Goal: Obtain resource: Obtain resource

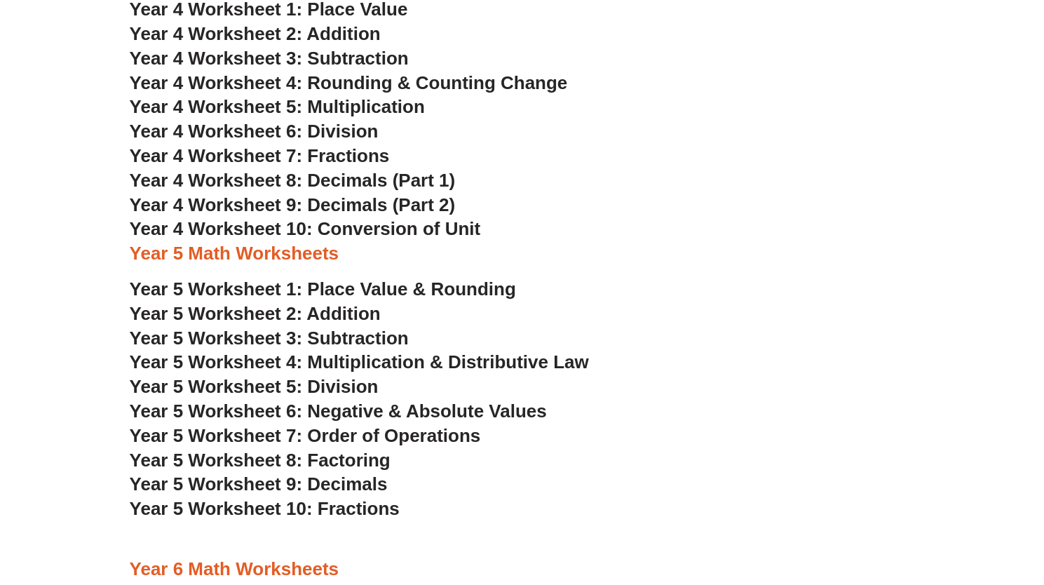
scroll to position [2188, 0]
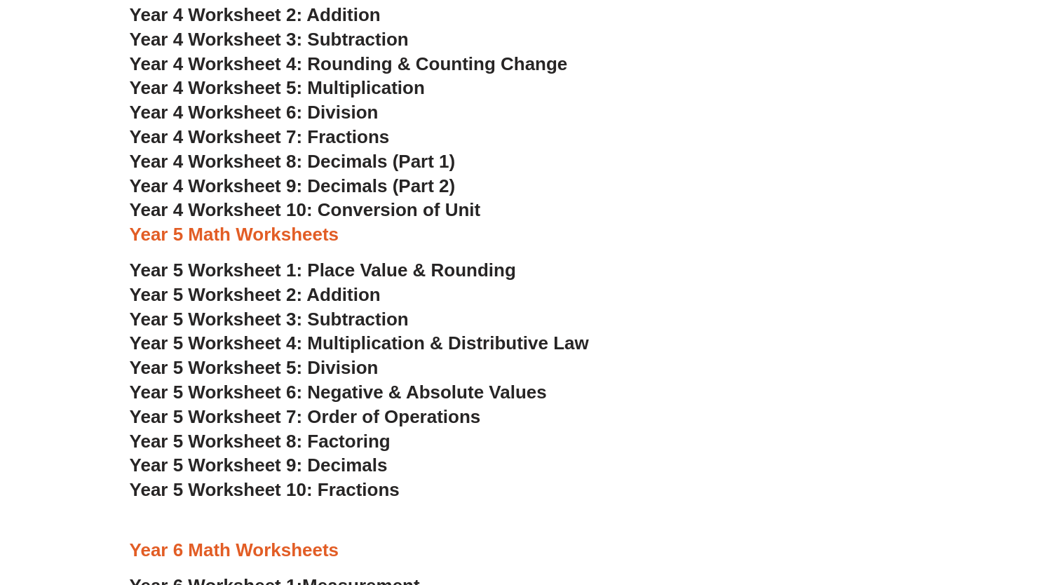
scroll to position [2223, 0]
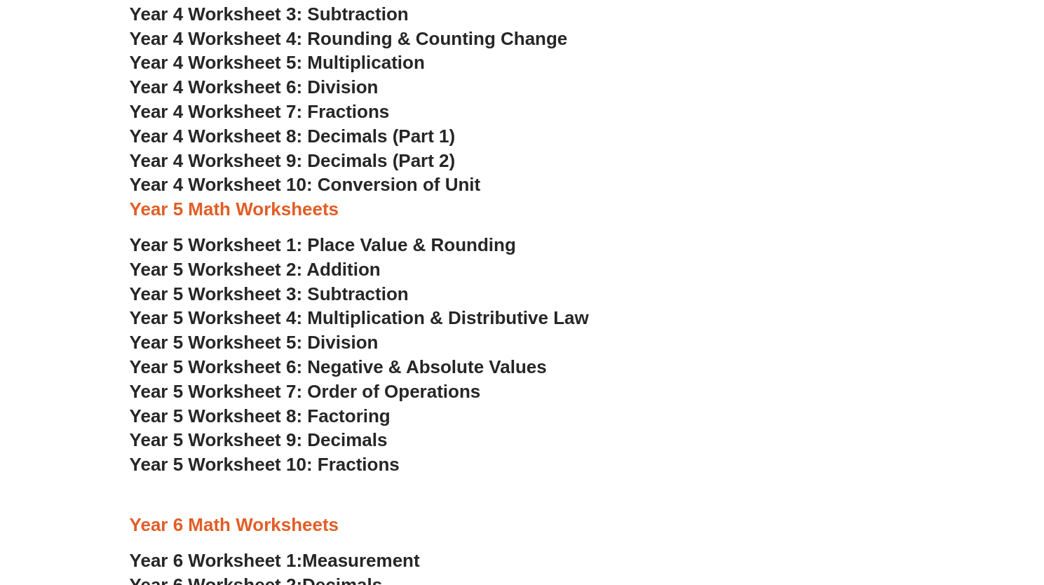
click at [229, 442] on span "Year 5 Worksheet 9: Decimals" at bounding box center [259, 439] width 258 height 21
click at [217, 419] on span "Year 5 Worksheet 8: Factoring" at bounding box center [260, 415] width 261 height 21
click at [227, 390] on span "Year 5 Worksheet 7: Order of Operations" at bounding box center [305, 391] width 351 height 21
click at [350, 364] on span "Year 5 Worksheet 6: Negative & Absolute Values" at bounding box center [338, 366] width 417 height 21
click at [254, 346] on span "Year 5 Worksheet 5: Division" at bounding box center [254, 342] width 249 height 21
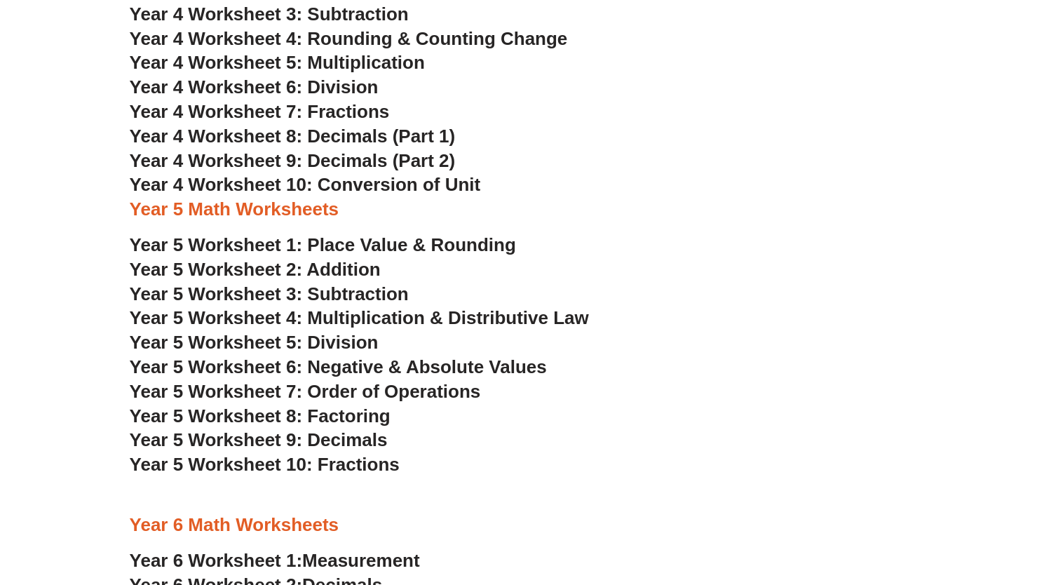
click at [359, 316] on span "Year 5 Worksheet 4: Multiplication & Distributive Law" at bounding box center [359, 317] width 459 height 21
click at [240, 294] on span "Year 5 Worksheet 3: Subtraction" at bounding box center [269, 293] width 279 height 21
click at [344, 270] on span "Year 5 Worksheet 2: Addition" at bounding box center [255, 269] width 251 height 21
click at [401, 243] on span "Year 5 Worksheet 1: Place Value & Rounding" at bounding box center [323, 244] width 386 height 21
